Goal: Transaction & Acquisition: Subscribe to service/newsletter

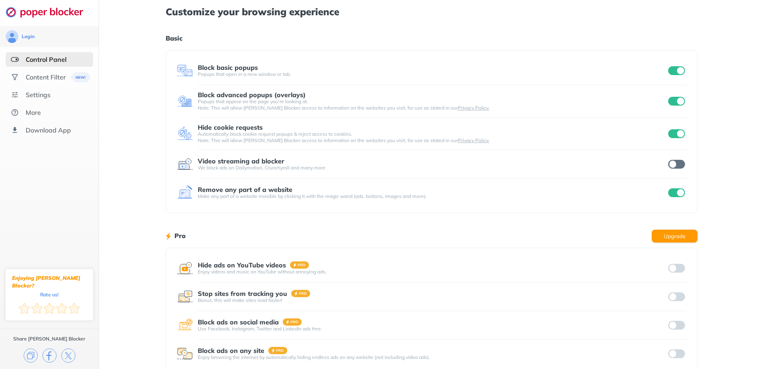
click at [679, 164] on input "checkbox" at bounding box center [676, 164] width 17 height 9
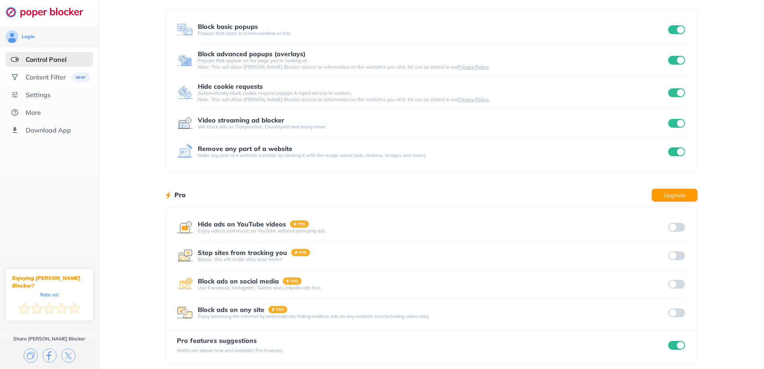
scroll to position [46, 0]
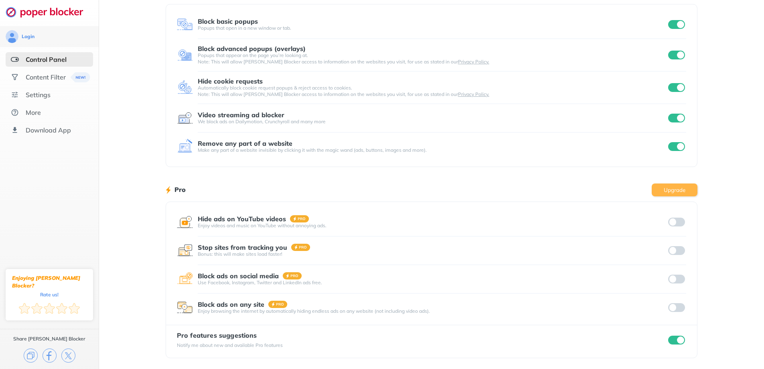
click at [680, 189] on button "Upgrade" at bounding box center [675, 189] width 46 height 13
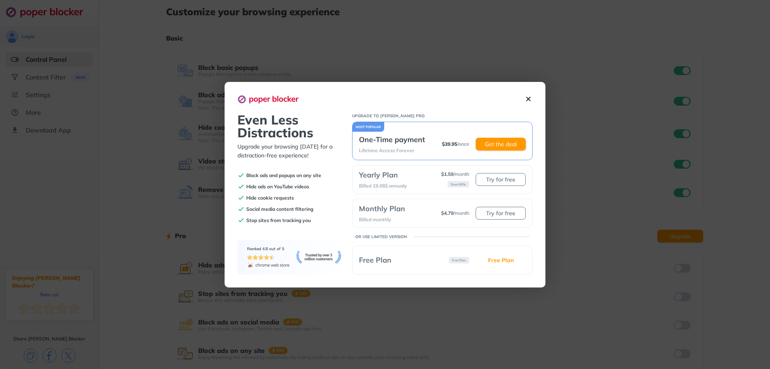
click at [529, 97] on img at bounding box center [528, 99] width 8 height 8
